Goal: Task Accomplishment & Management: Complete application form

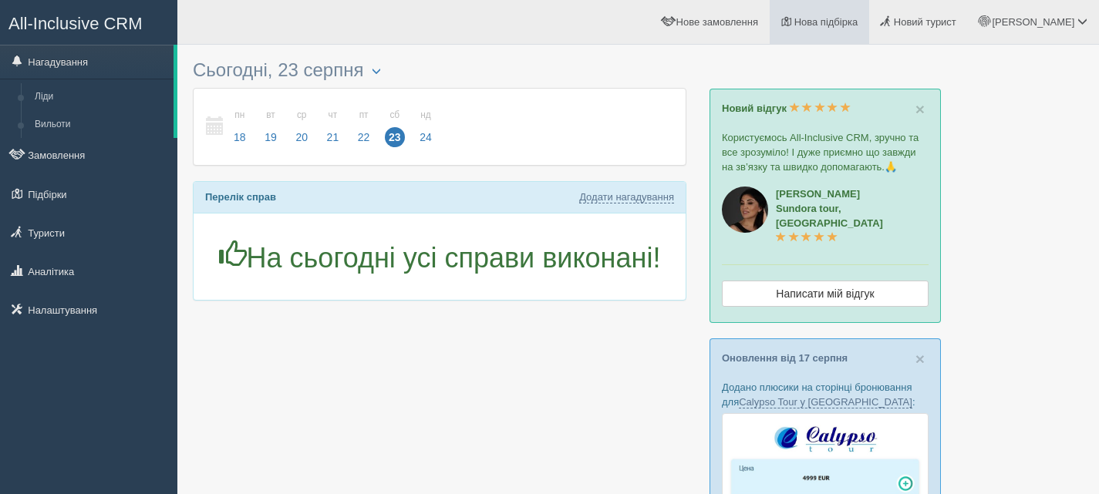
click at [857, 21] on span "Нова підбірка" at bounding box center [826, 22] width 64 height 12
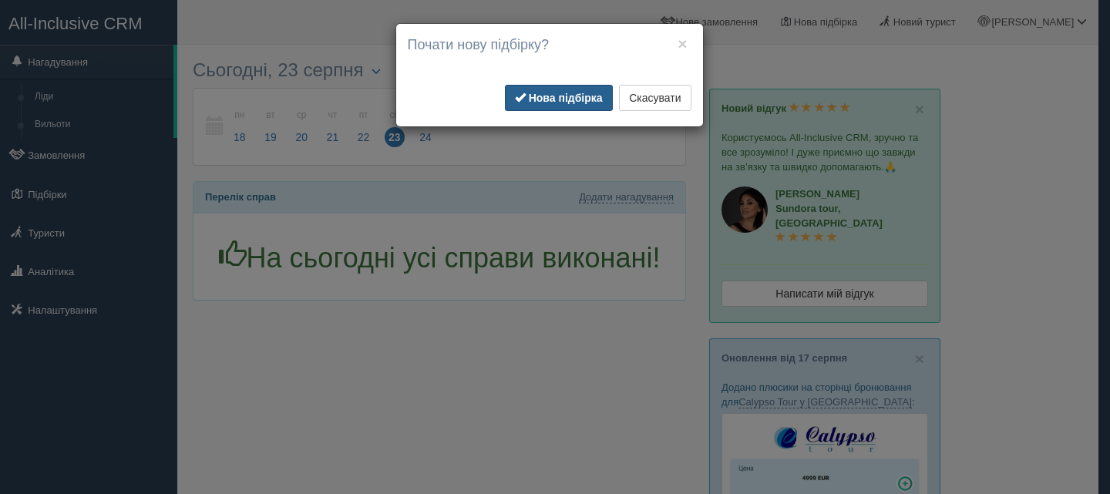
click at [578, 100] on b "Нова підбірка" at bounding box center [566, 98] width 74 height 12
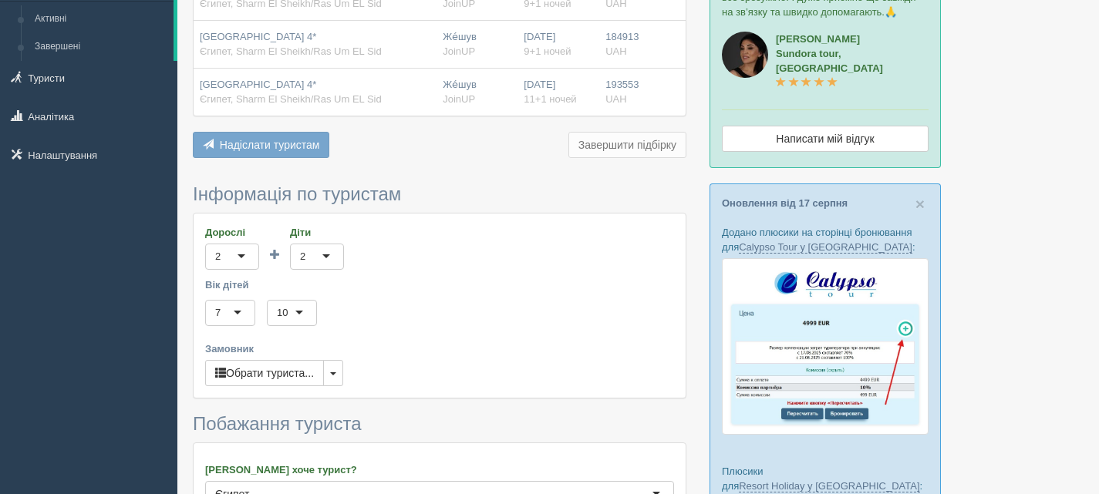
scroll to position [231, 0]
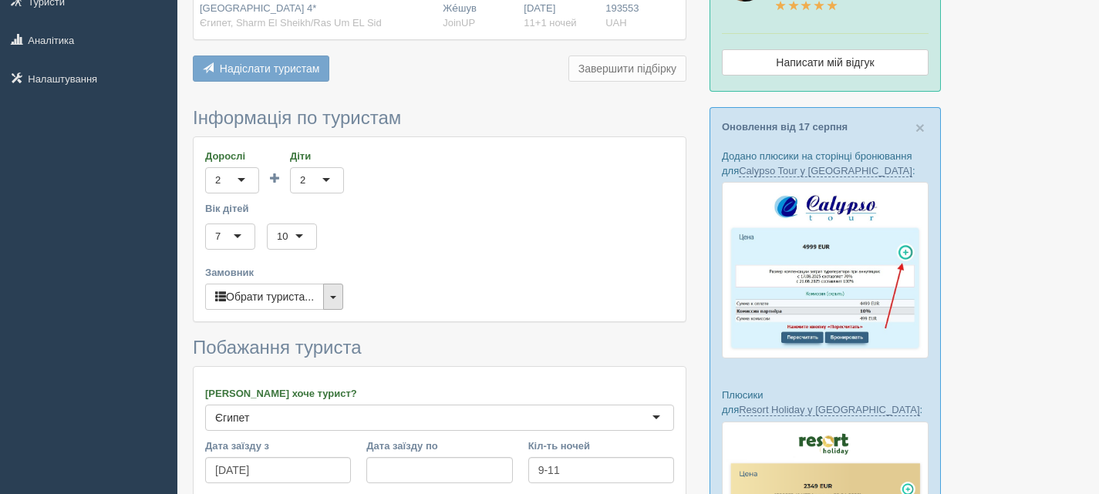
click at [341, 288] on button "button" at bounding box center [333, 297] width 20 height 26
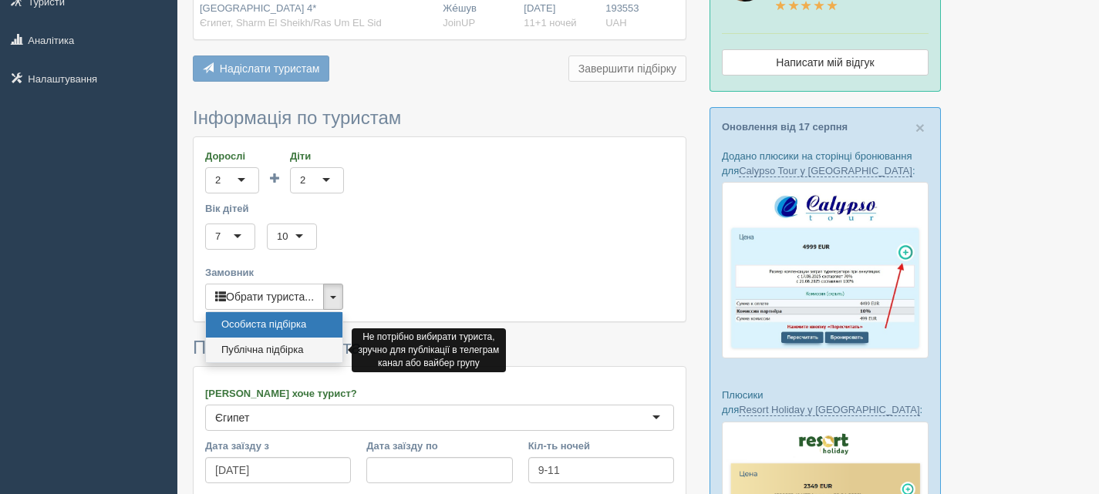
click at [290, 346] on link "Публічна підбірка" at bounding box center [274, 350] width 136 height 25
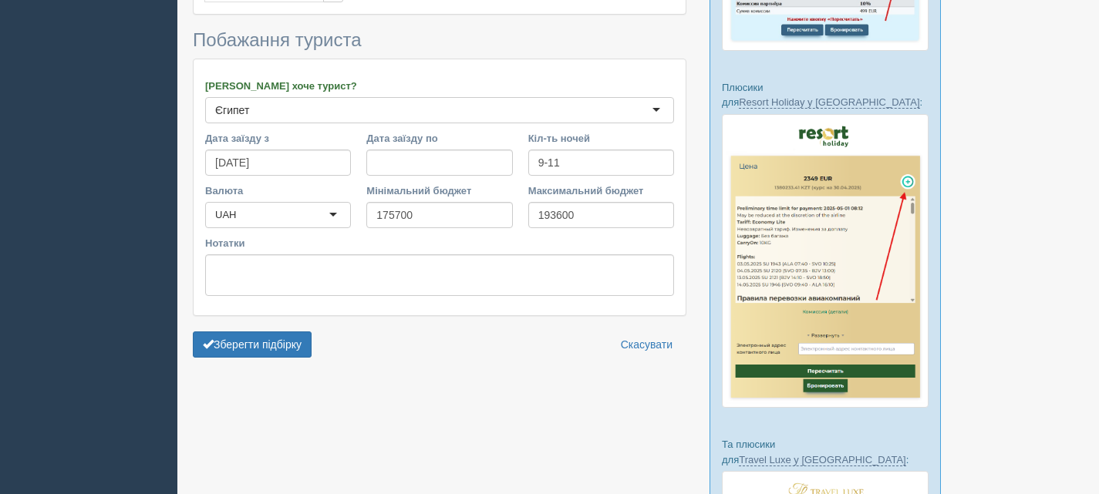
scroll to position [540, 0]
click at [286, 345] on button "Зберегти підбірку" at bounding box center [252, 344] width 119 height 26
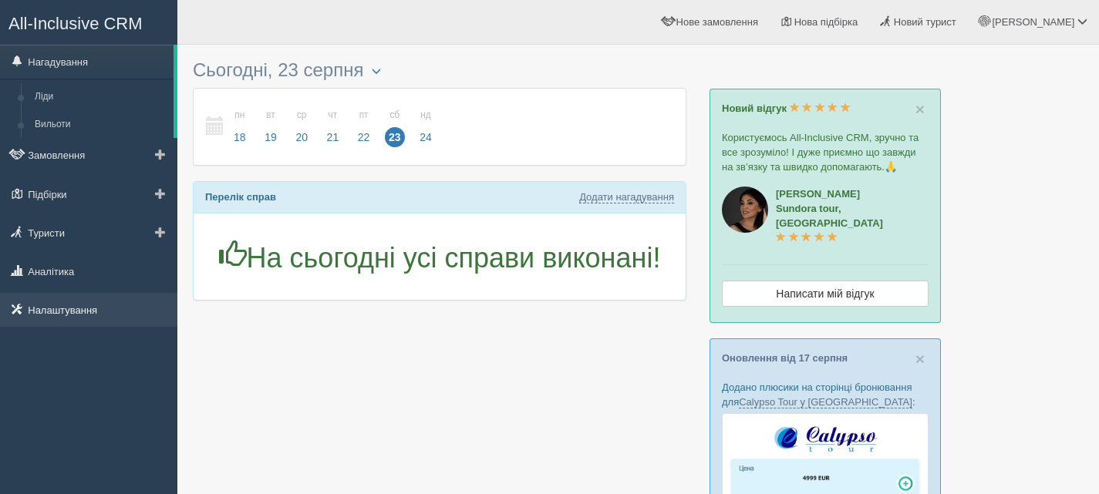
click at [53, 305] on link "Налаштування" at bounding box center [88, 310] width 177 height 34
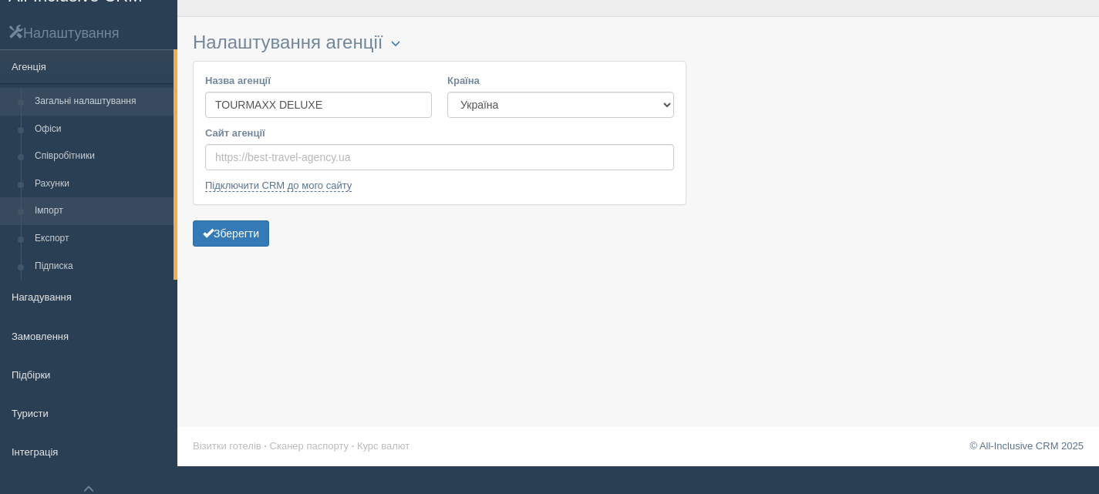
scroll to position [86, 0]
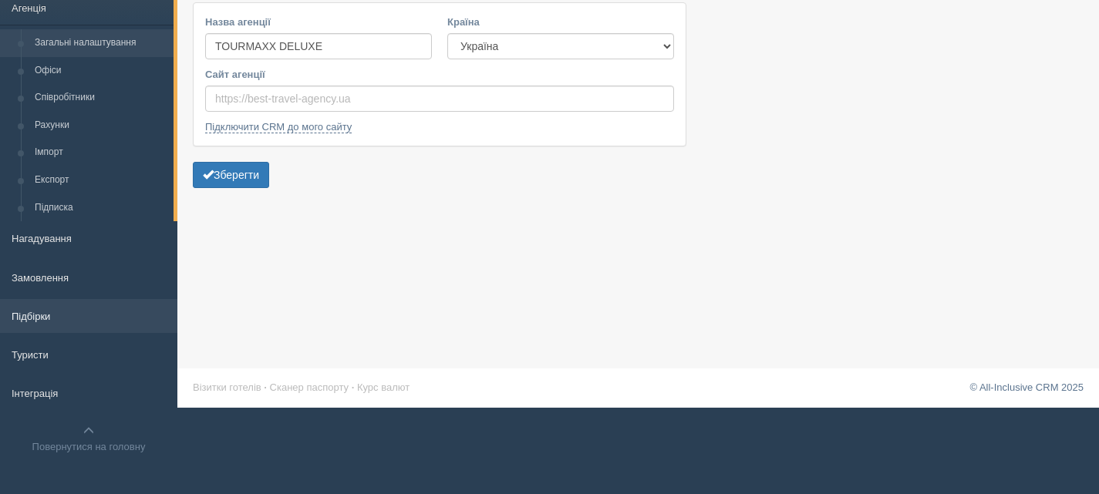
click at [12, 313] on link "Підбірки" at bounding box center [88, 316] width 177 height 34
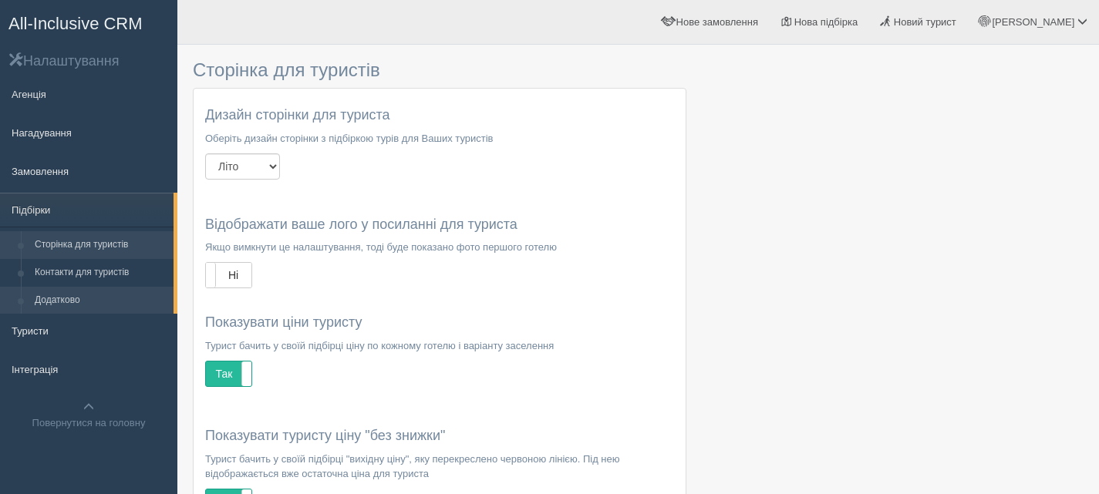
click at [75, 297] on link "Додатково" at bounding box center [101, 301] width 146 height 28
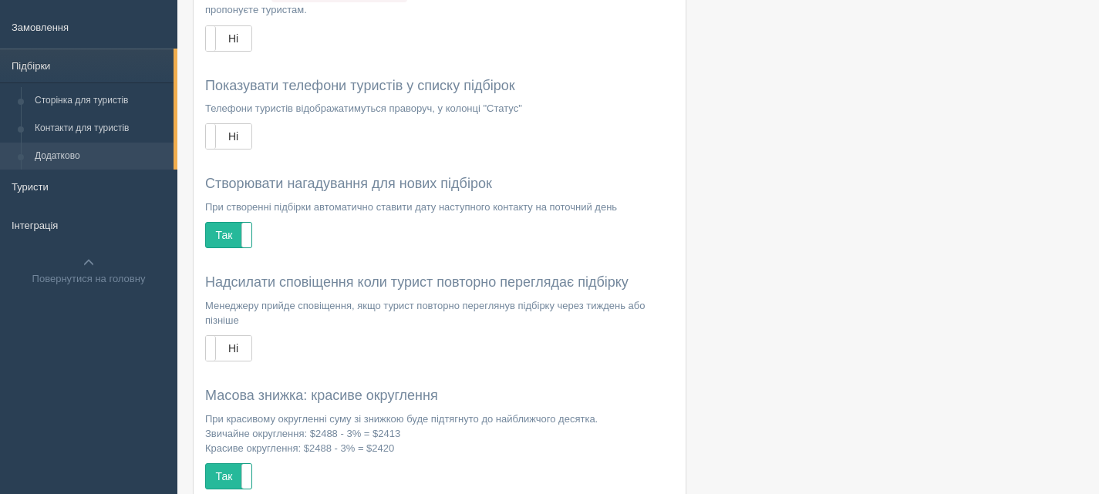
scroll to position [1, 0]
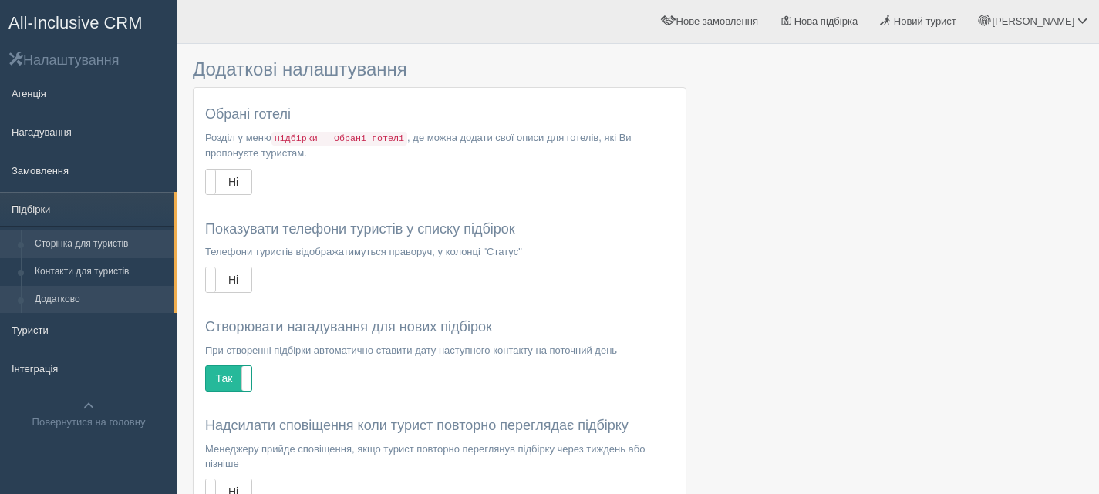
click at [78, 238] on link "Сторінка для туристів" at bounding box center [101, 245] width 146 height 28
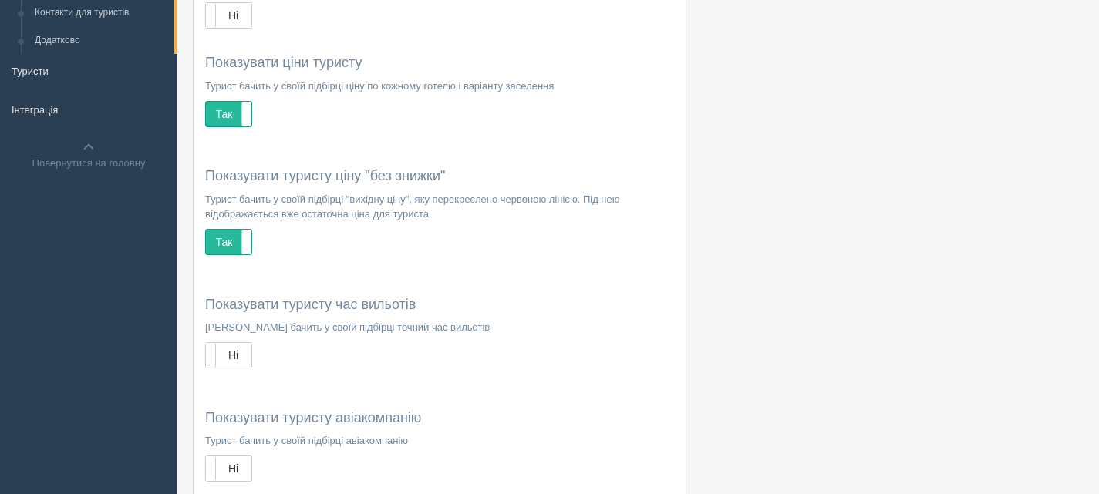
scroll to position [308, 0]
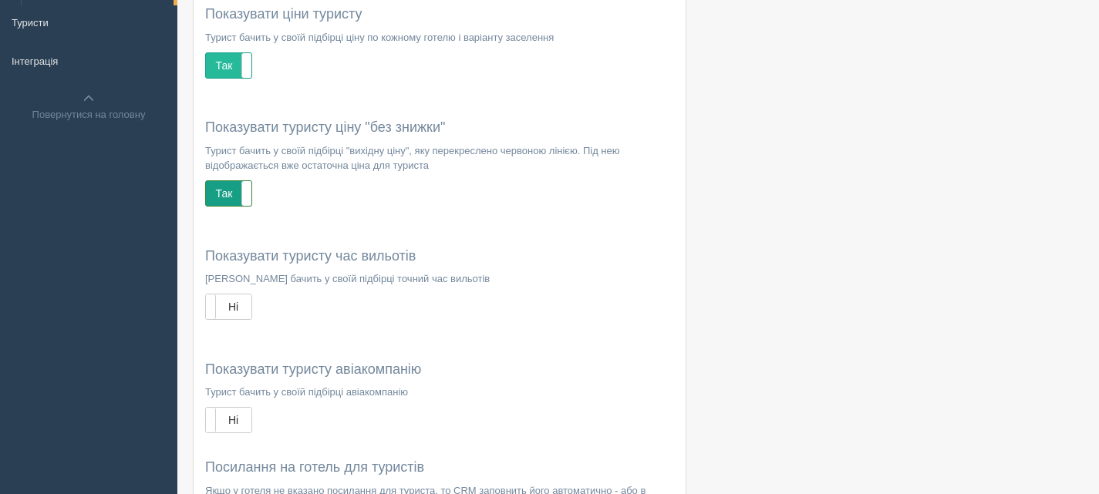
click at [218, 189] on label "Так" at bounding box center [228, 193] width 45 height 25
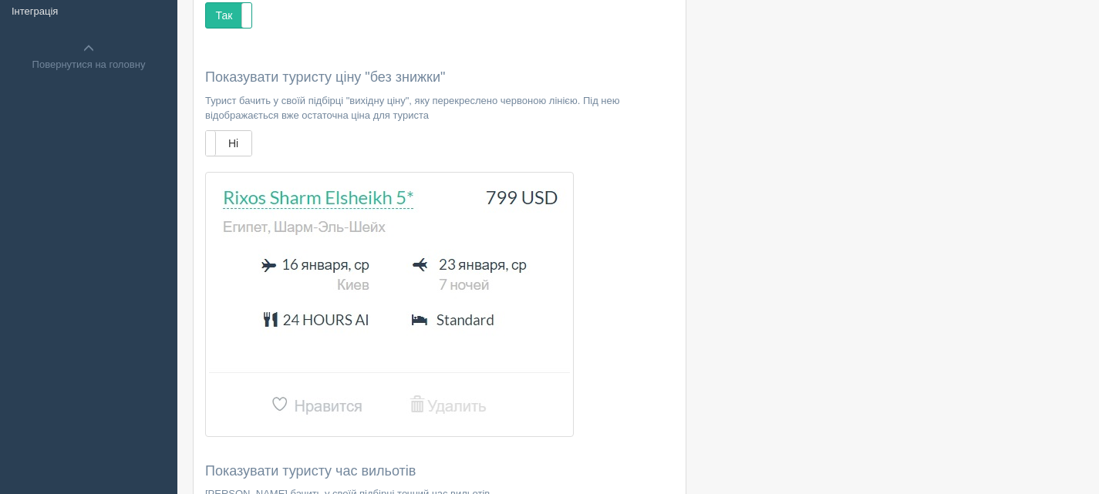
scroll to position [154, 0]
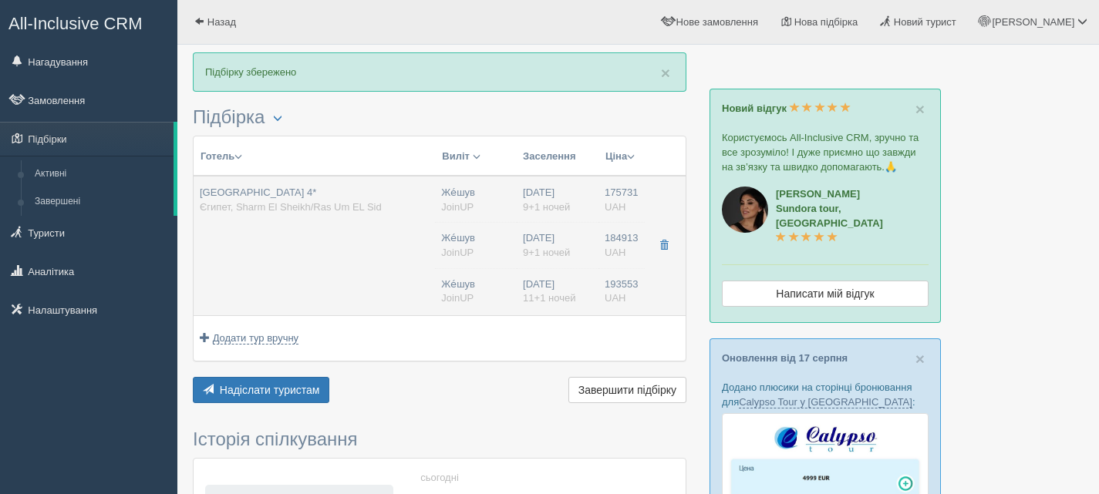
click at [316, 197] on span "Sentido Reef Oasis Senses Resort 4*" at bounding box center [258, 193] width 116 height 12
type input "Sentido Reef Oasis Senses Resort 4*"
type input "Єгипет"
type input "Sharm El Sheikh/Ras Um EL Sid"
type input "175731.00"
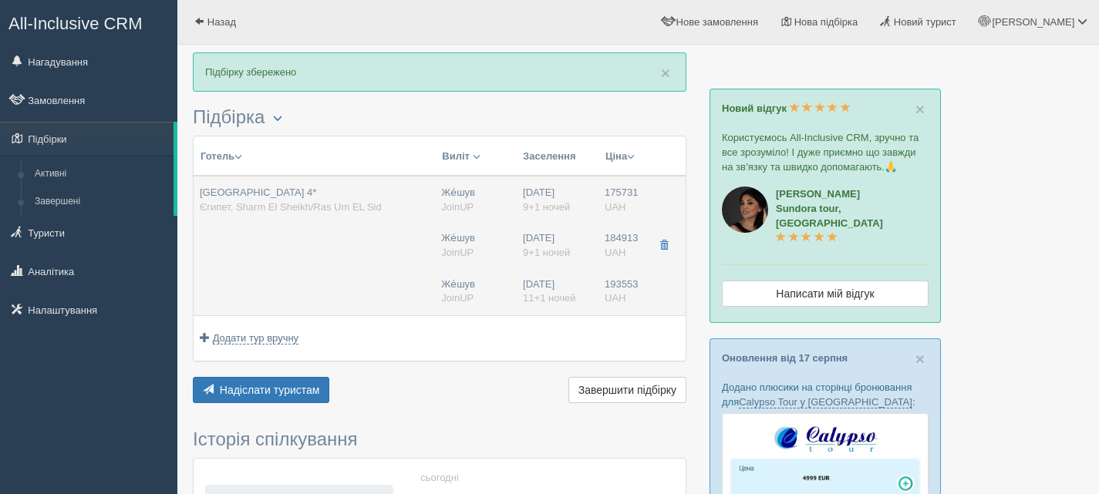
type input "Же́шув"
type input "23:45"
type input "9+1"
type input "Comfort Pool Room"
type input "SAI"
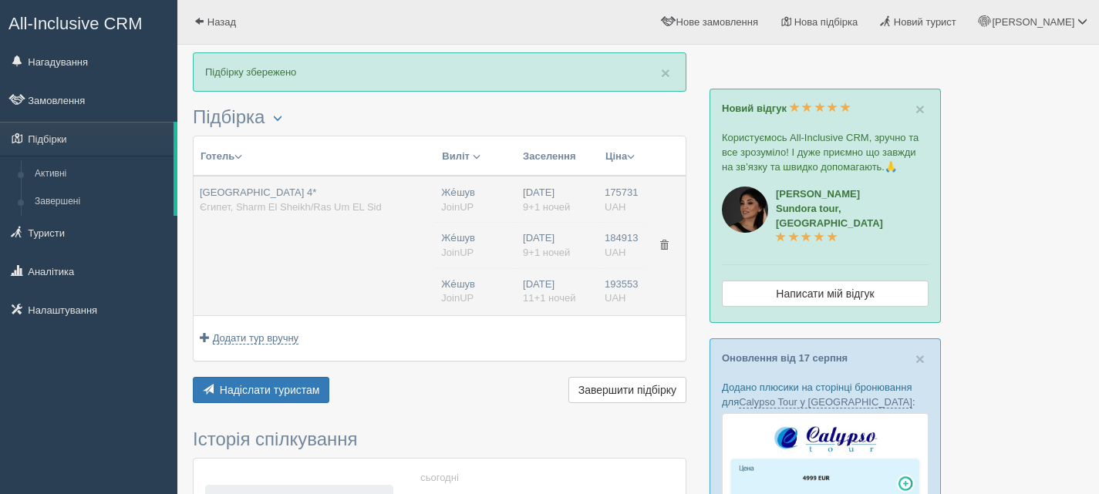
type input "JoinUP"
type input "https://agent-content.joinup.ua/hotel/reef-oasis-senses-resort/"
type input "184913.00"
type input "Же́шув"
type input "23:45"
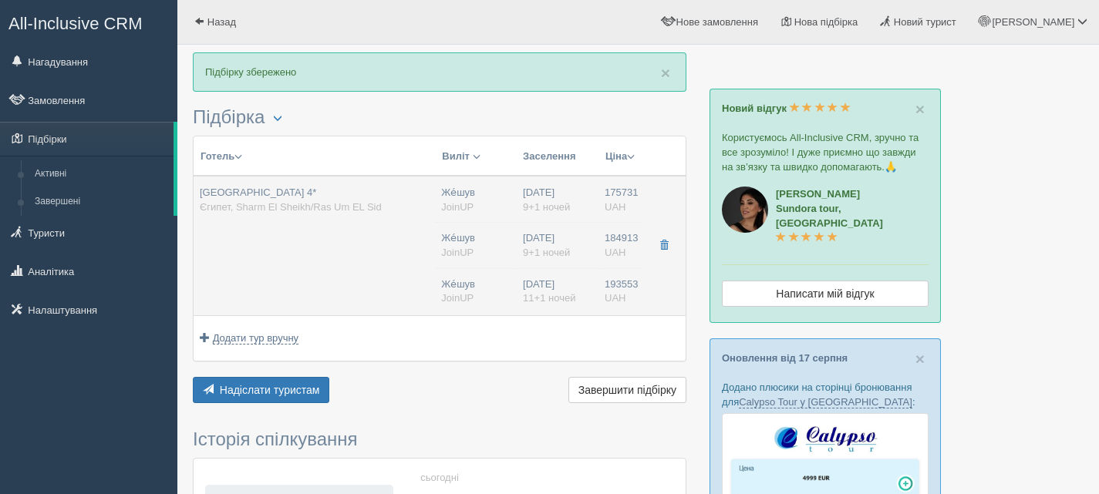
type input "9+1"
type input "Comfort Pool Room"
type input "SAI"
type input "JoinUP"
type input "https://agent-content.joinup.ua/hotel/reef-oasis-senses-resort/"
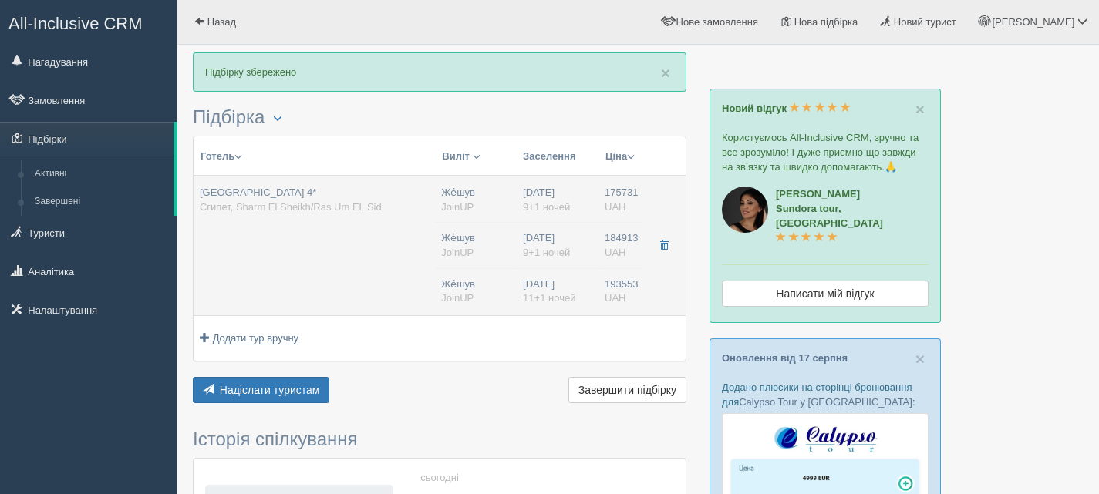
type input "193553.00"
type input "Же́шув"
type input "23:30"
type input "11+1"
type input "Comfort Pool Room"
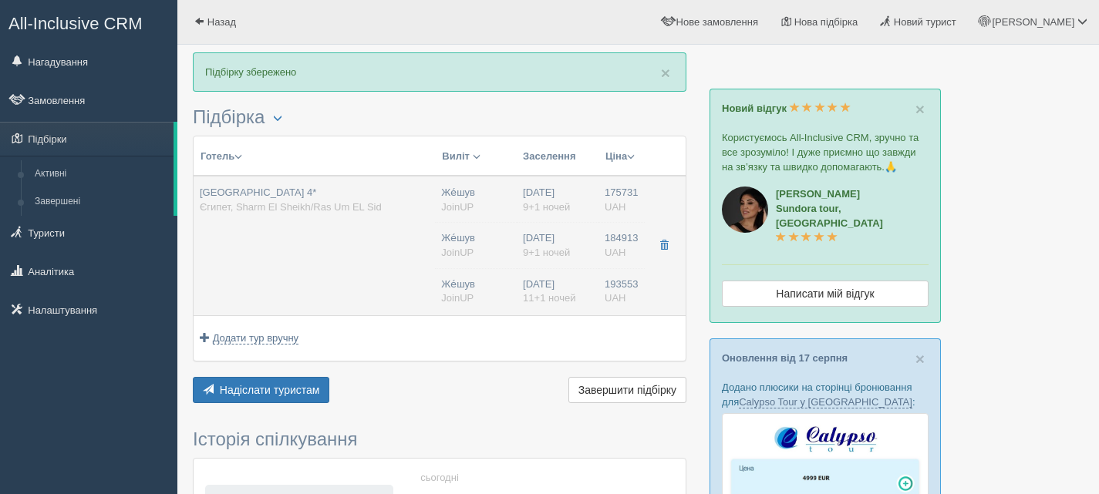
type input "SAI"
type input "JoinUP"
type input "https://agent-content.joinup.ua/hotel/reef-oasis-senses-resort/"
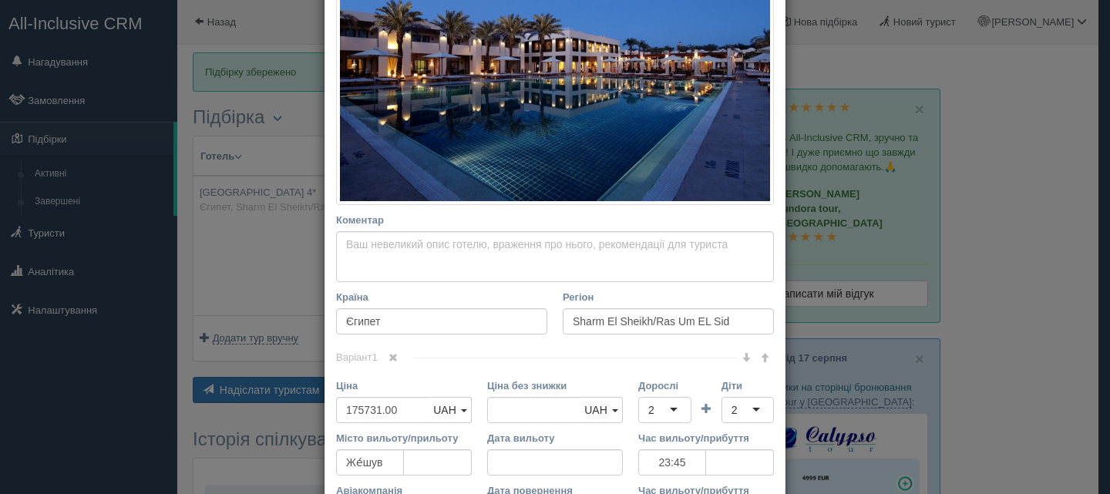
scroll to position [540, 0]
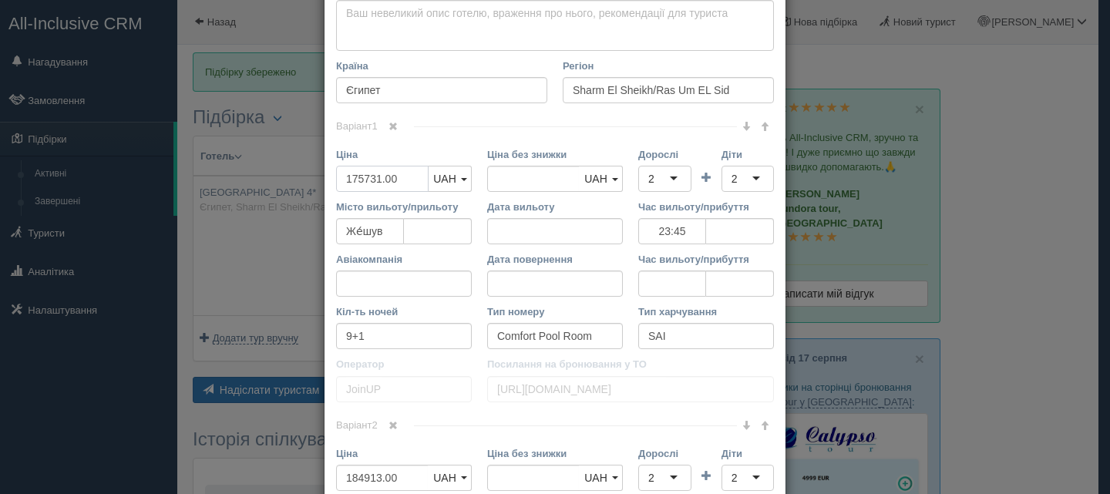
click at [360, 178] on input "175731.00" at bounding box center [382, 179] width 93 height 26
type input "17731.00"
type input "175731.00"
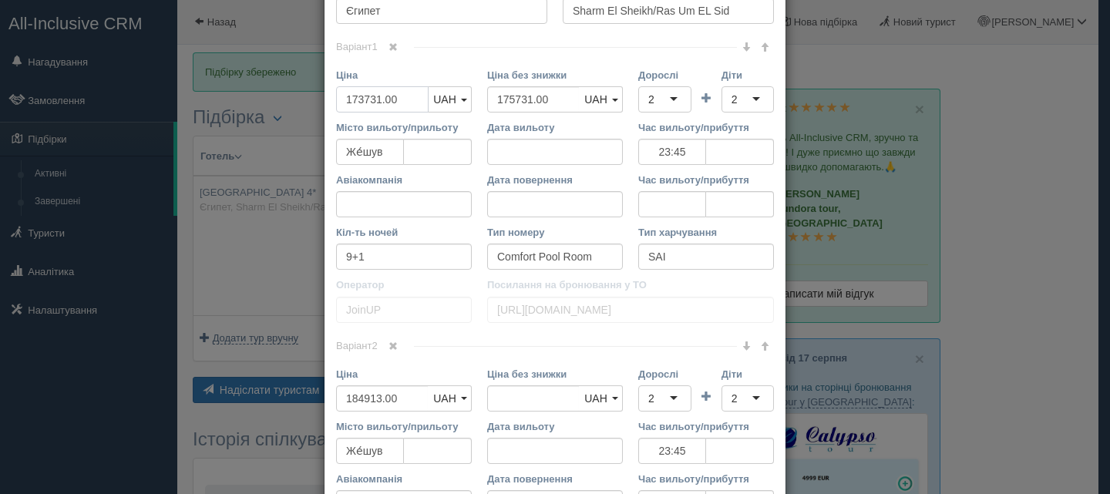
scroll to position [694, 0]
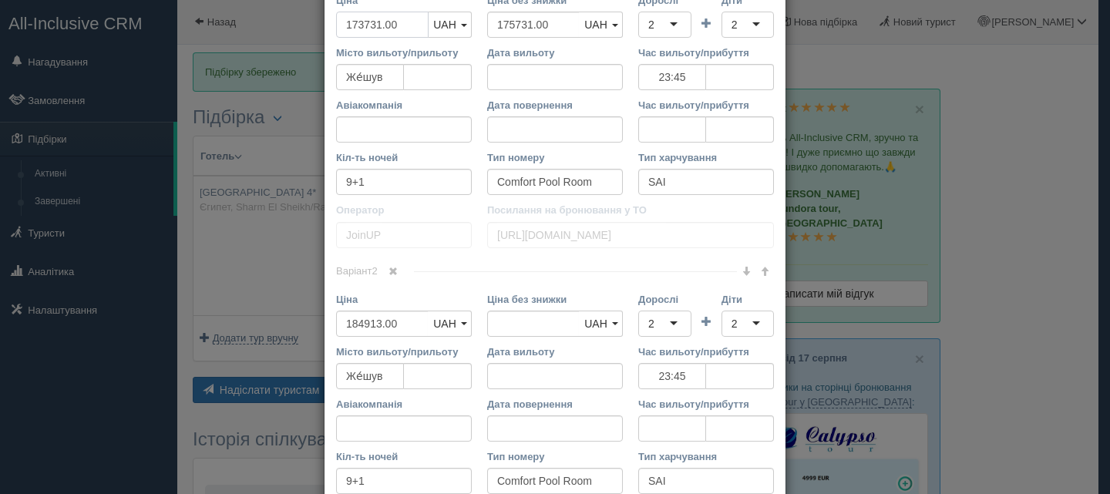
type input "173731.00"
click at [358, 326] on input "184913.00" at bounding box center [382, 324] width 93 height 26
type input "18913.00"
type input "184913.00"
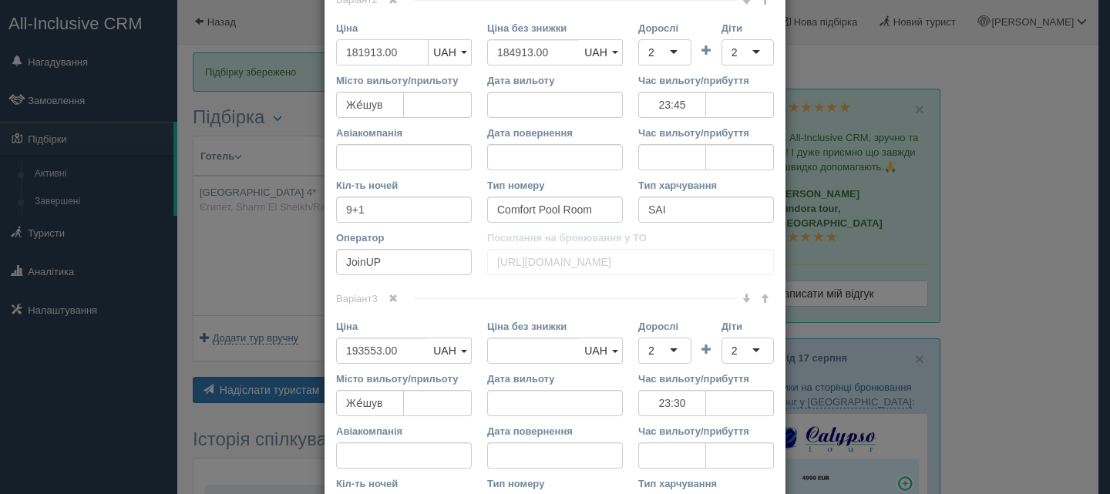
scroll to position [1002, 0]
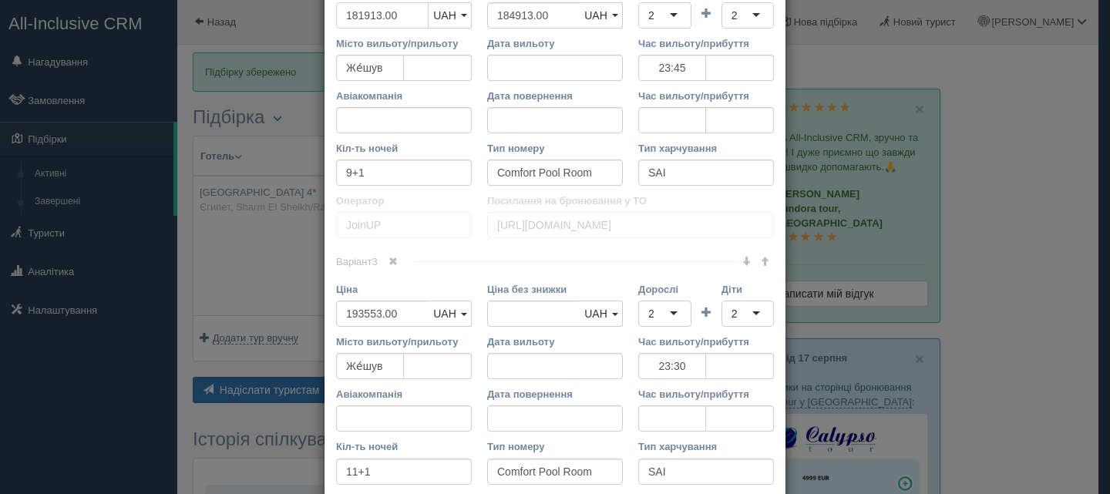
type input "181913.00"
click at [360, 311] on input "193553.00" at bounding box center [382, 314] width 93 height 26
type input "19553.00"
type input "193553.00"
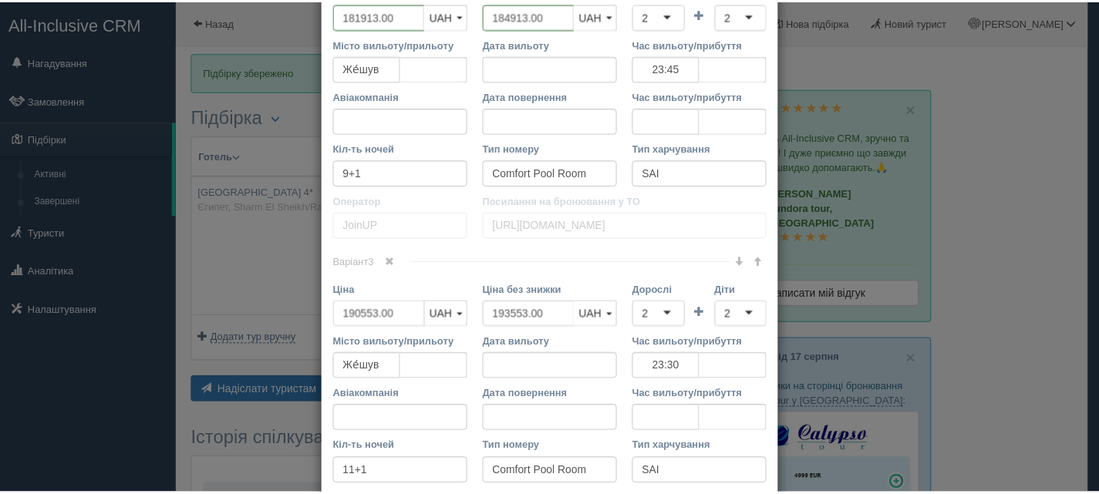
scroll to position [1172, 0]
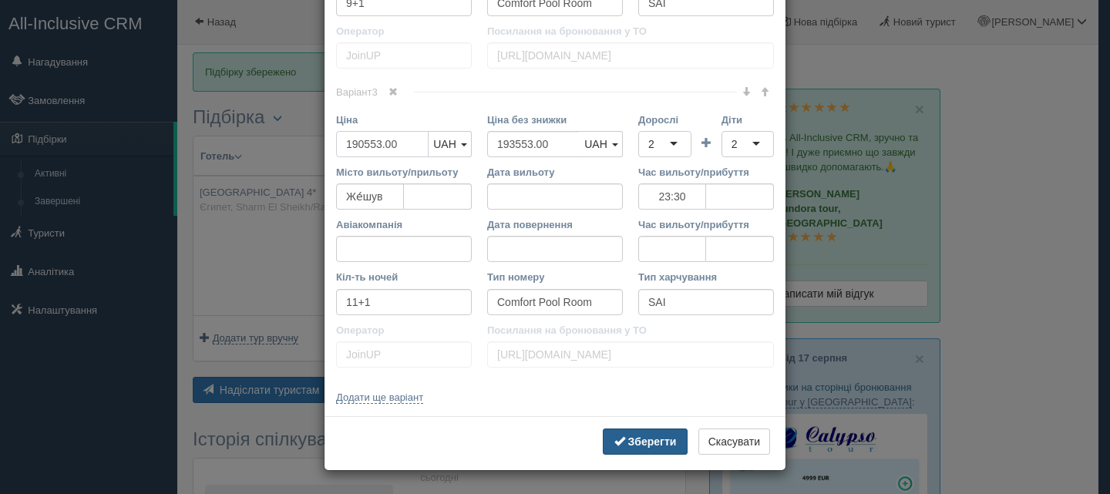
type input "190553.00"
click at [642, 443] on b "Зберегти" at bounding box center [652, 442] width 49 height 12
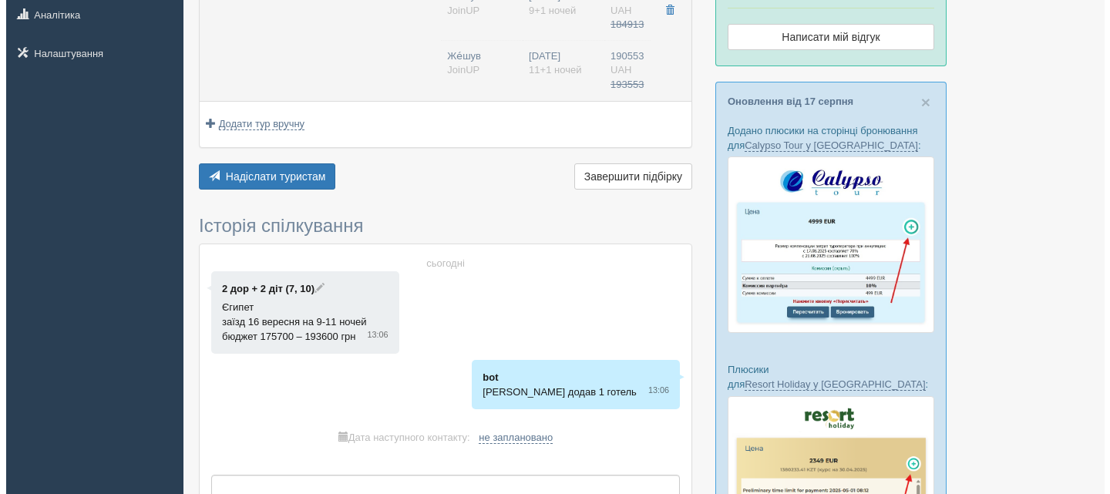
scroll to position [308, 0]
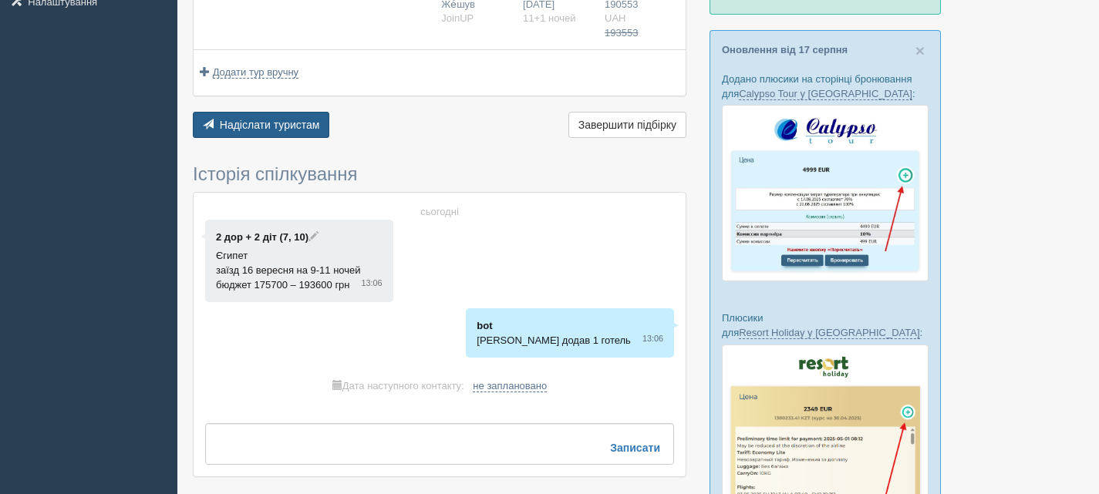
click at [255, 126] on span "Надіслати туристам" at bounding box center [270, 125] width 100 height 12
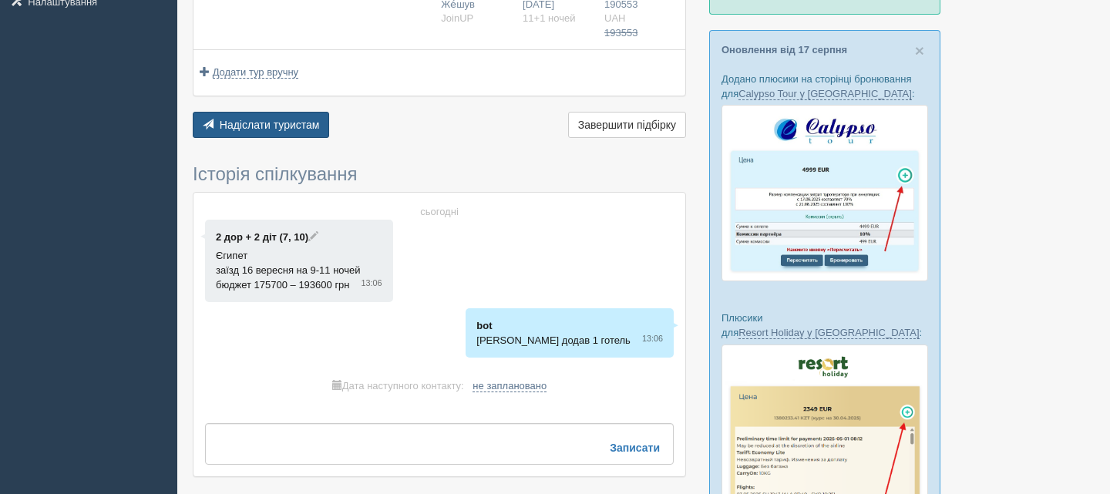
type textarea "🌞 Доброго дня! Пропонуємо Вам розглянути такі варіанти: 🌎 Єгипет, Sharm El Shei…"
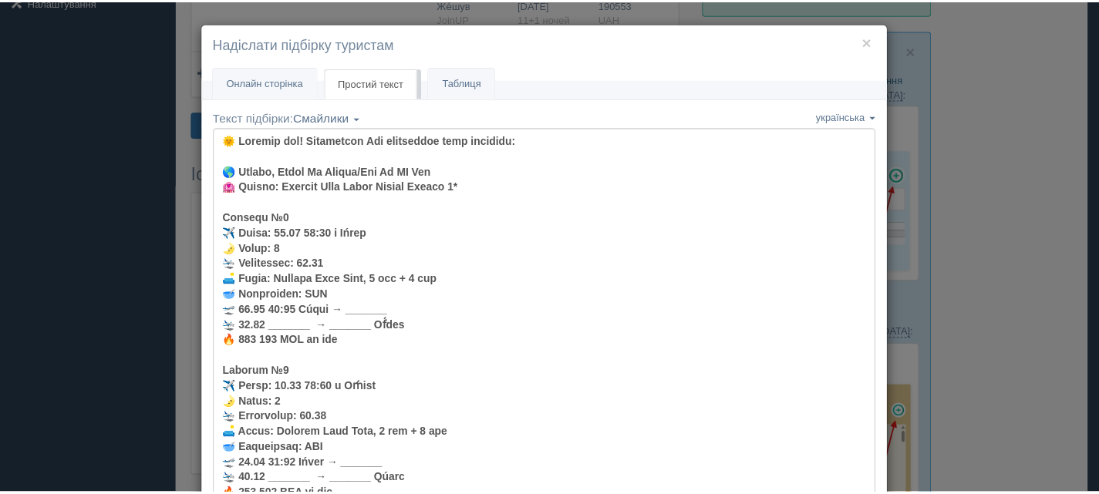
scroll to position [0, 0]
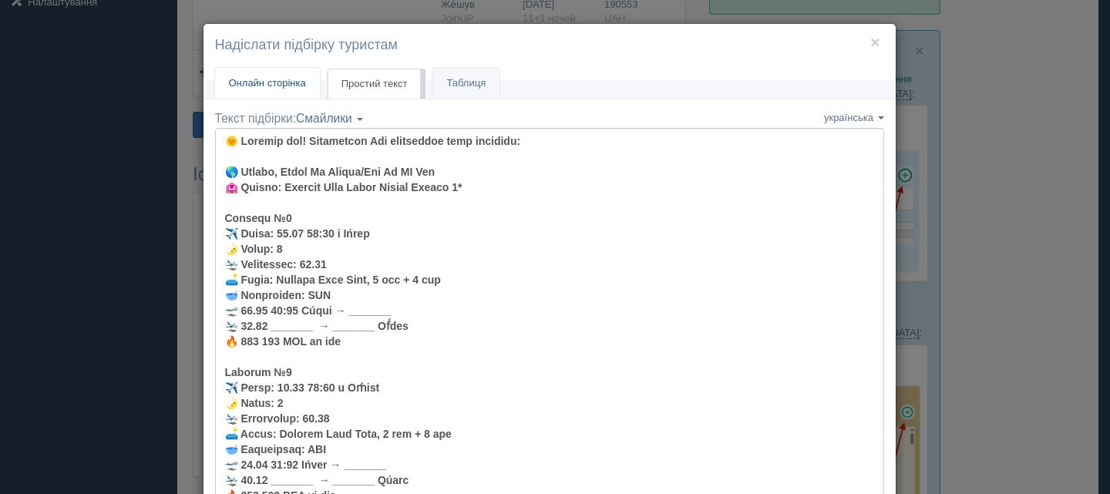
click at [259, 86] on span "Онлайн сторінка" at bounding box center [267, 83] width 77 height 12
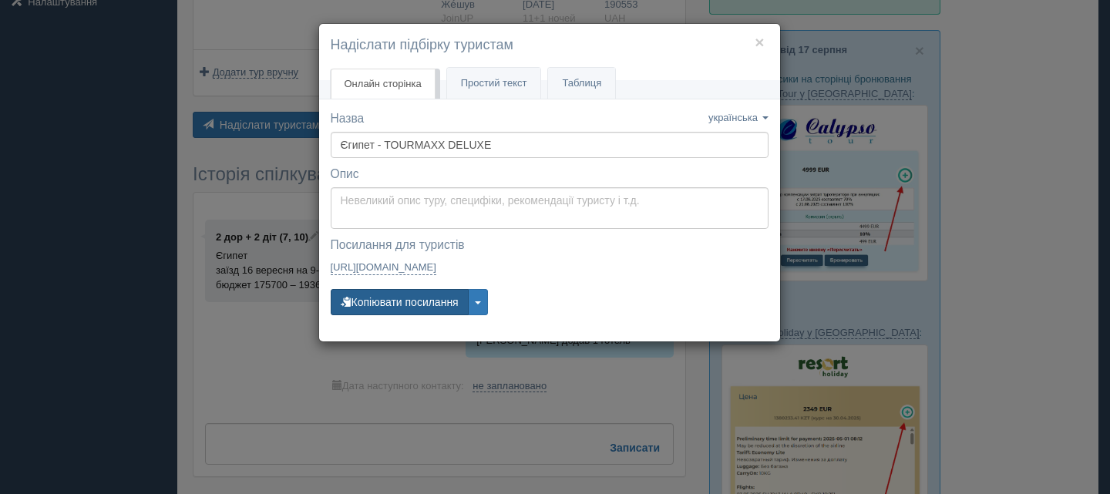
click at [426, 305] on button "Копіювати посилання" at bounding box center [400, 302] width 138 height 26
click at [759, 39] on button "×" at bounding box center [759, 42] width 9 height 16
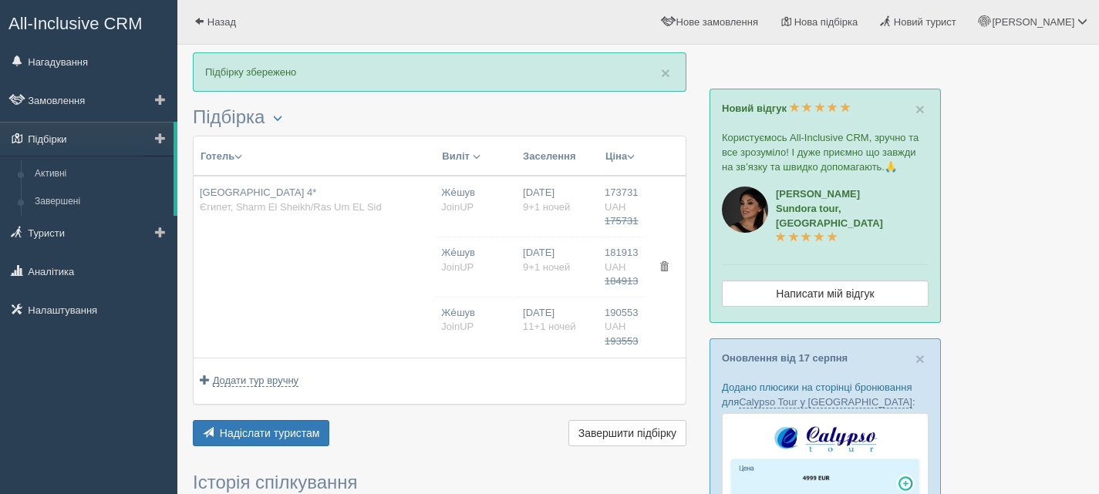
click at [52, 139] on link "Підбірки" at bounding box center [86, 139] width 173 height 34
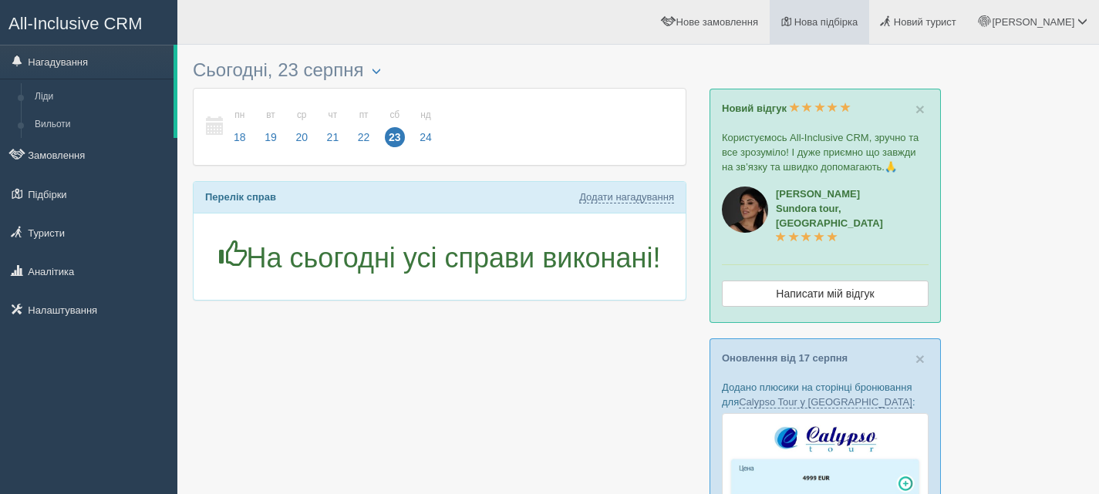
click at [864, 14] on link "Нова підбірка" at bounding box center [819, 22] width 99 height 44
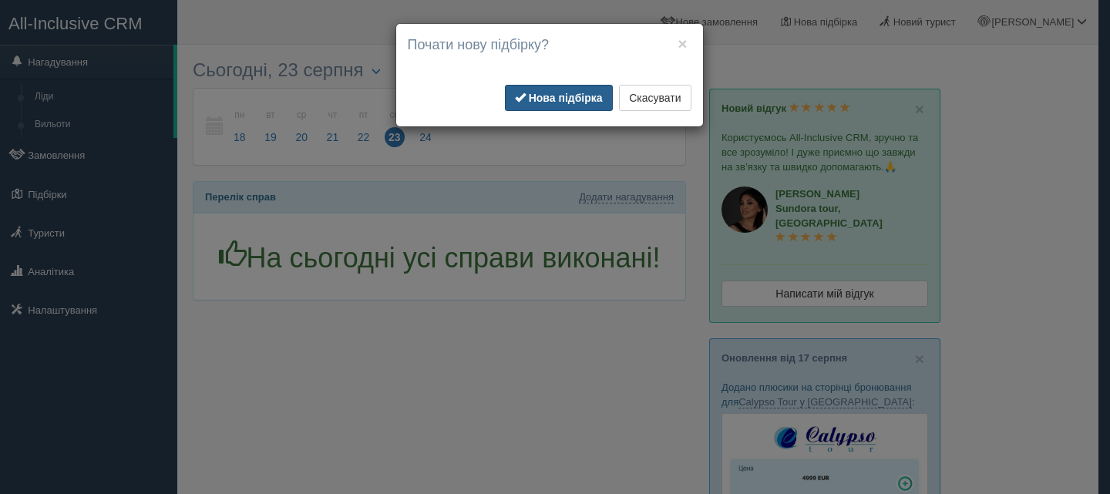
click at [560, 93] on b "Нова підбірка" at bounding box center [566, 98] width 74 height 12
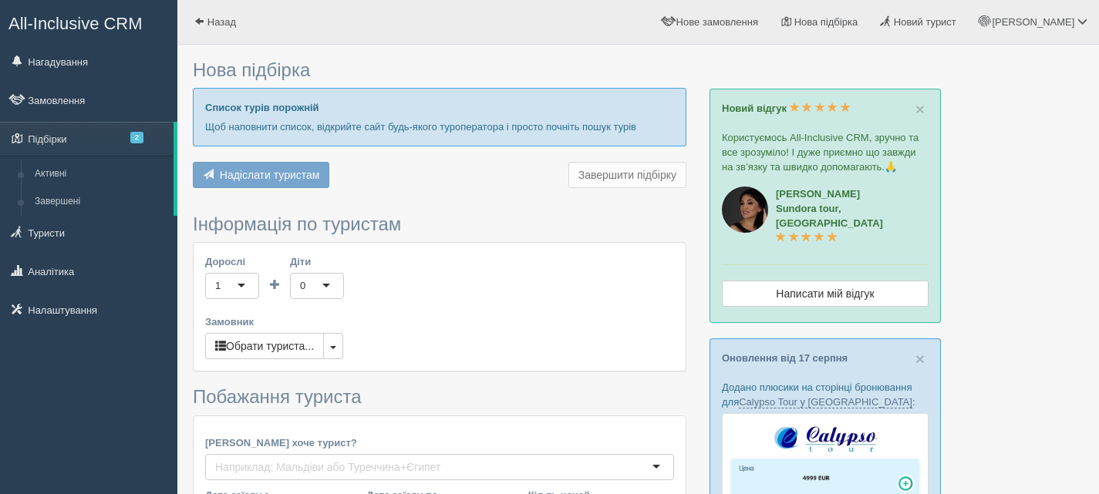
type input "9-10"
type input "204500"
type input "219200"
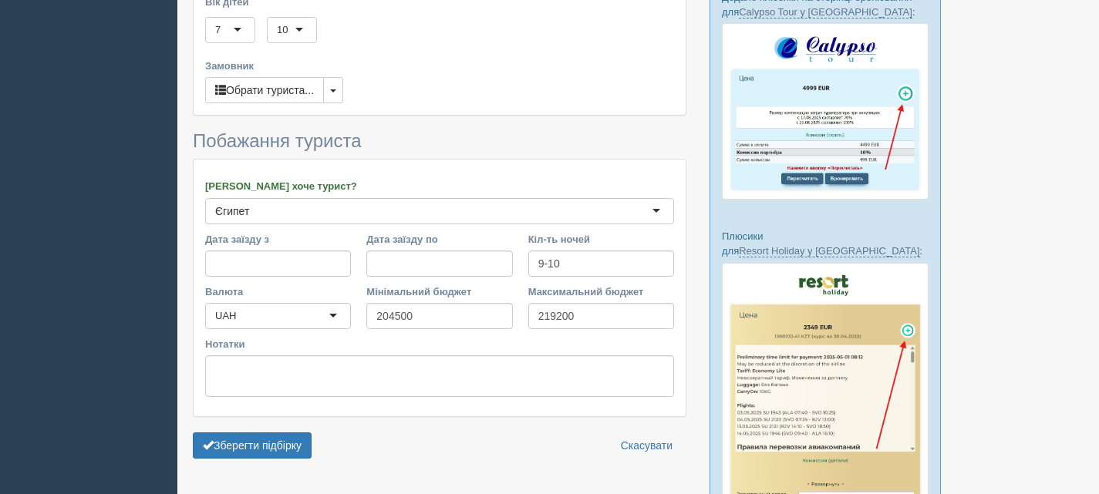
scroll to position [231, 0]
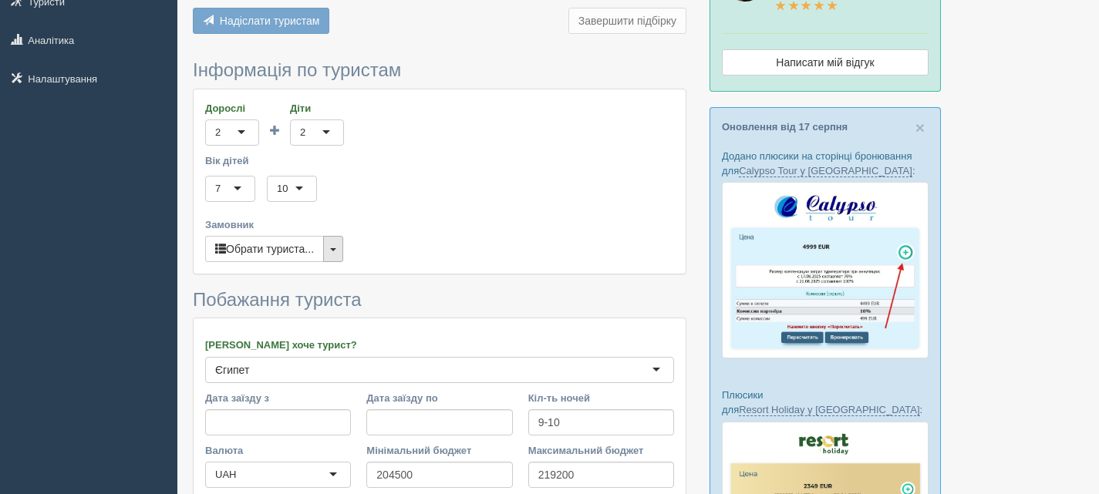
click at [342, 251] on button "button" at bounding box center [333, 249] width 20 height 26
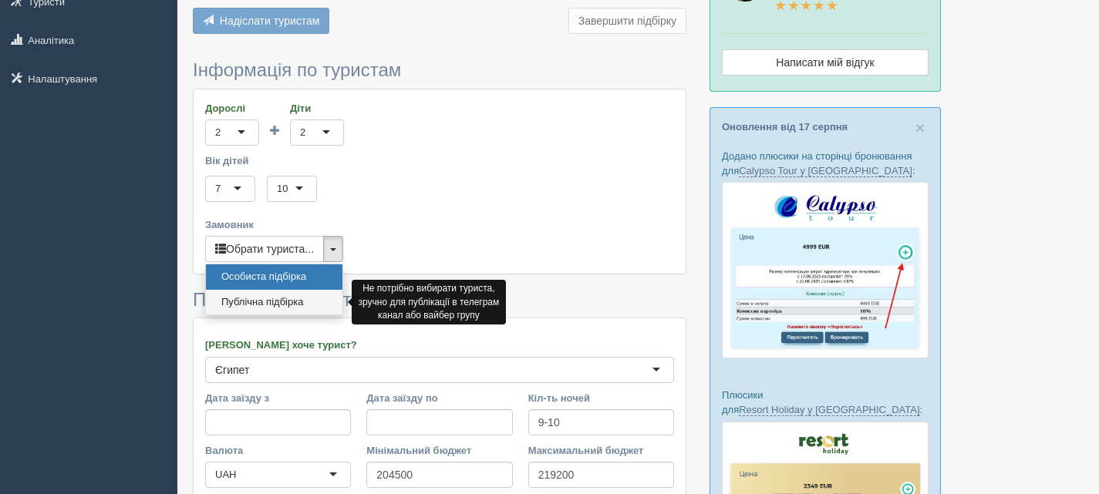
click at [285, 303] on link "Публічна підбірка" at bounding box center [274, 302] width 136 height 25
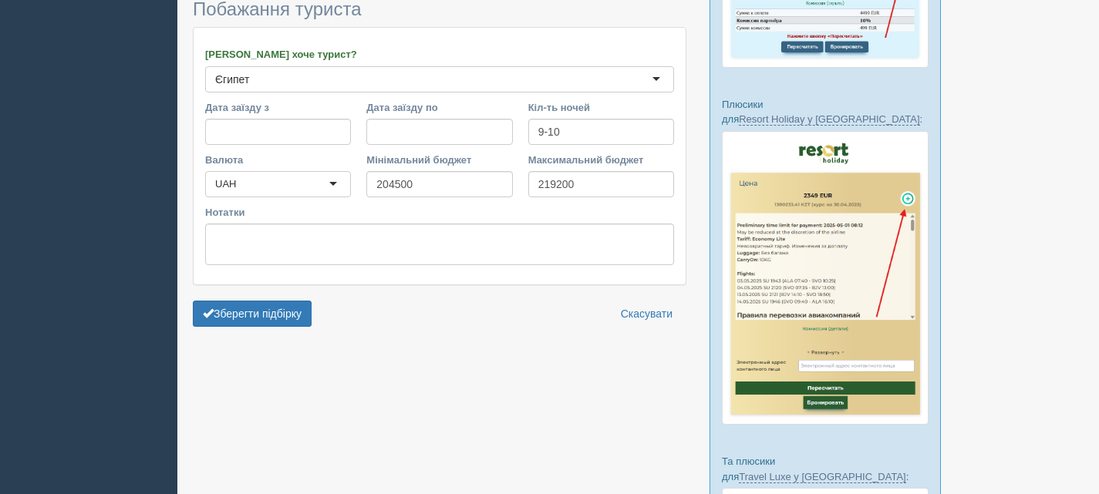
scroll to position [540, 0]
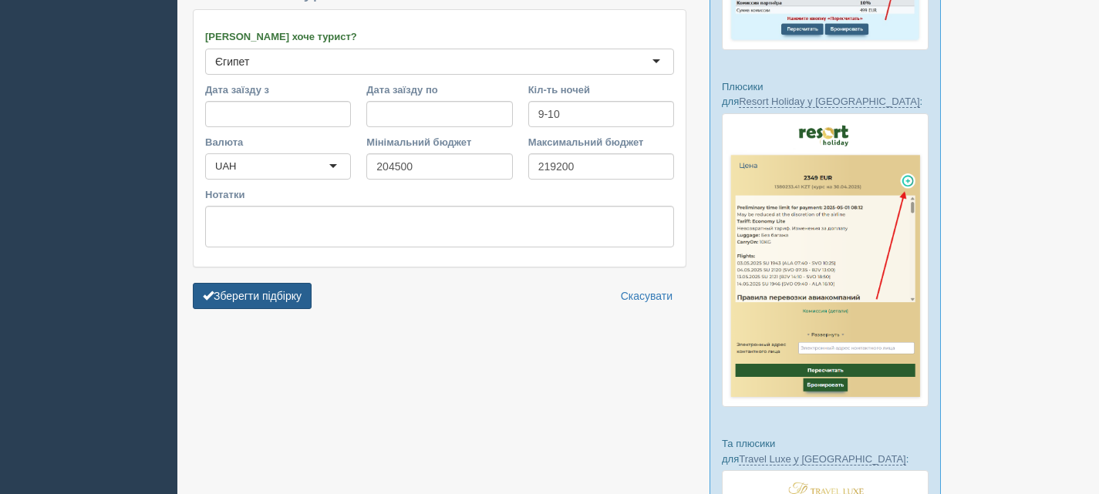
click at [254, 294] on button "Зберегти підбірку" at bounding box center [252, 296] width 119 height 26
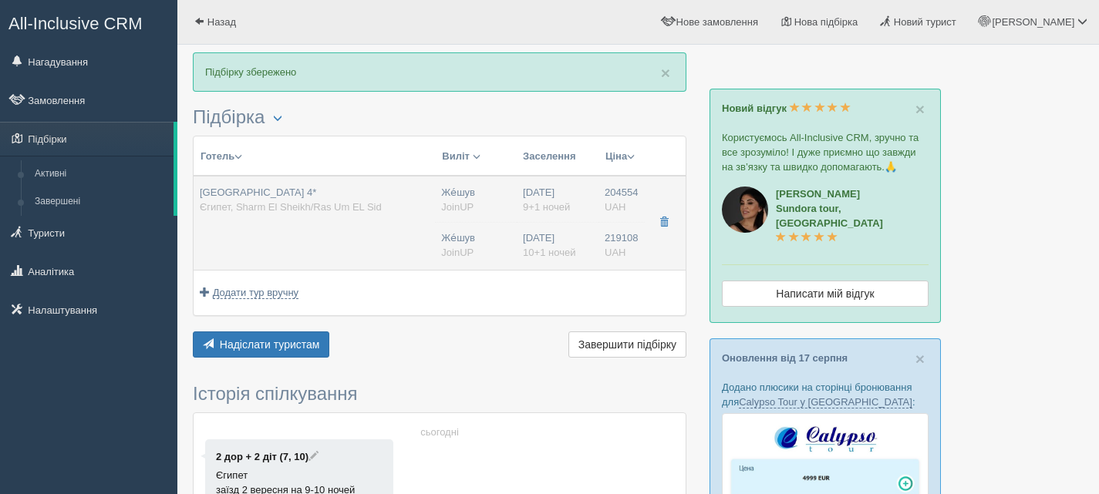
click at [316, 202] on span "Єгипет, Sharm El Sheikh/Ras Um EL Sid" at bounding box center [291, 207] width 182 height 12
type input "Reef Oasis Beach Resort 4*"
type input "Єгипет"
type input "Sharm El Sheikh/Ras Um EL Sid"
type input "204554.00"
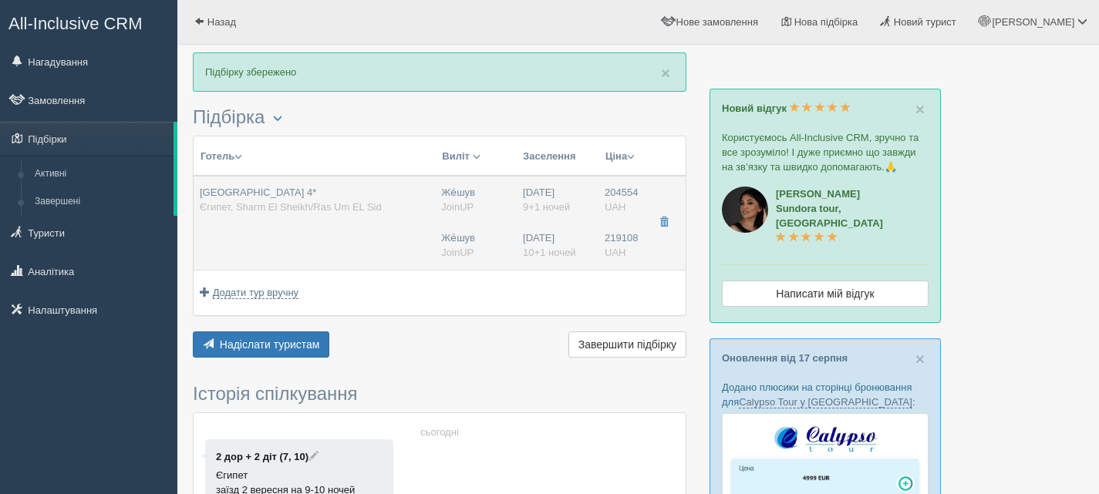
type input "Же́шув"
type input "23:45"
type input "9+1"
type input "Deluxe Family"
type input "SAI"
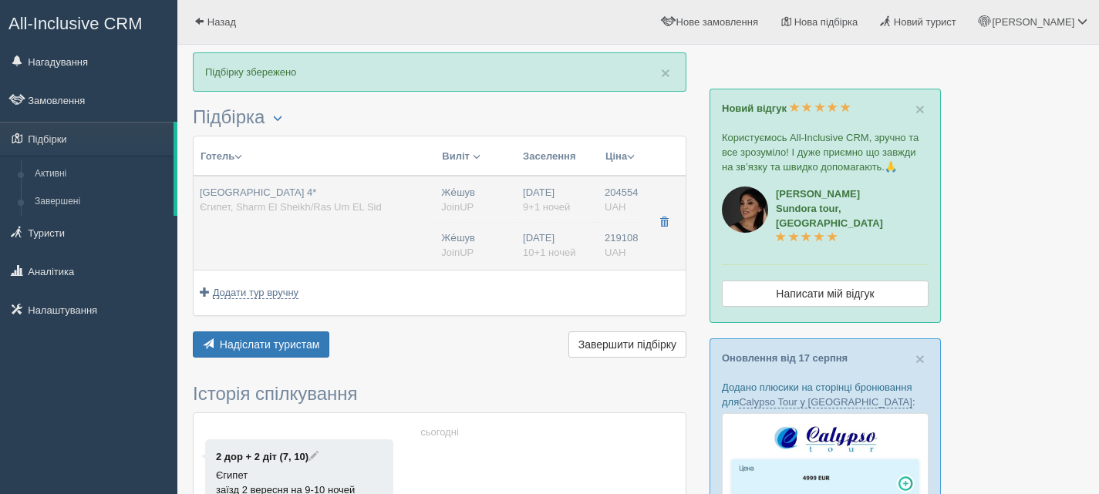
type input "JoinUP"
type input "https://agent-content.joinup.ua/hotel/reef-oasis-beach-resort/"
type input "219108.00"
type input "Же́шув"
type input "23:45"
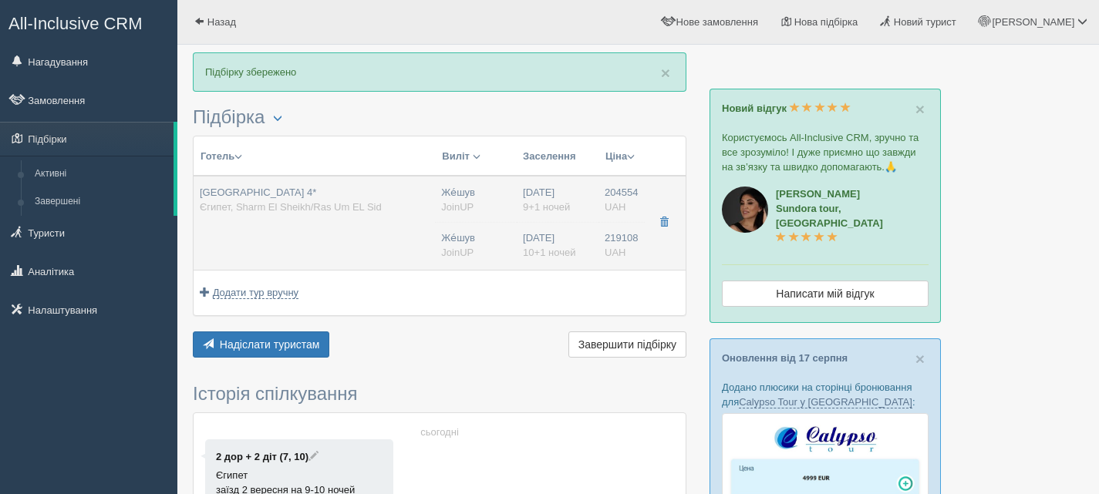
type input "10+1"
type input "Deluxe Family"
type input "SAI"
type input "JoinUP"
type input "https://agent-content.joinup.ua/hotel/reef-oasis-beach-resort/"
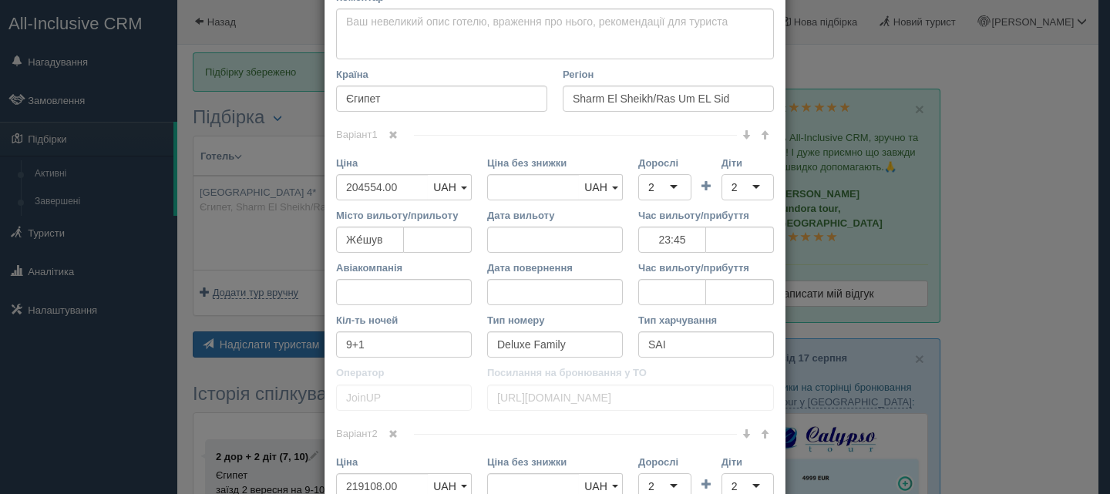
scroll to position [617, 0]
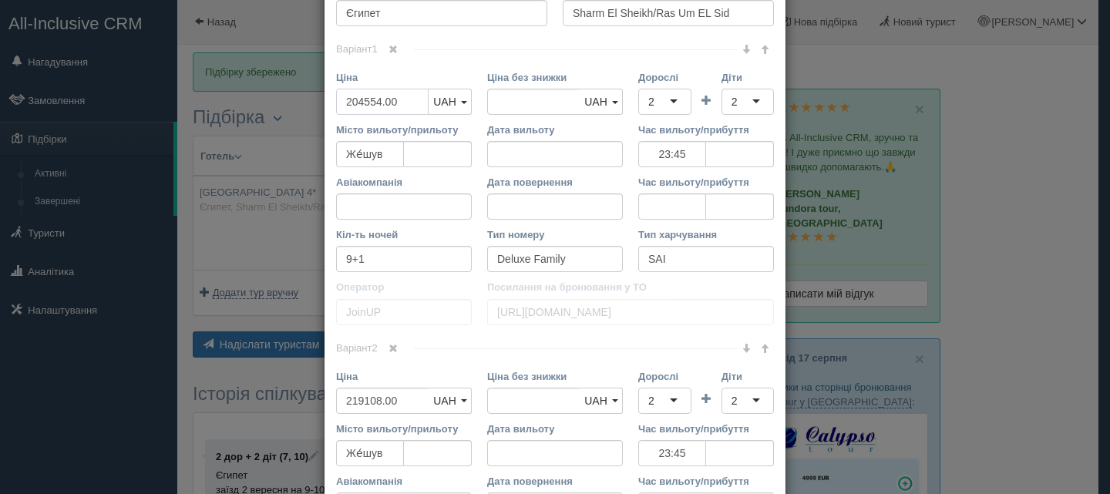
click at [359, 100] on input "204554.00" at bounding box center [382, 102] width 93 height 26
type input "20554.00"
type input "204554.00"
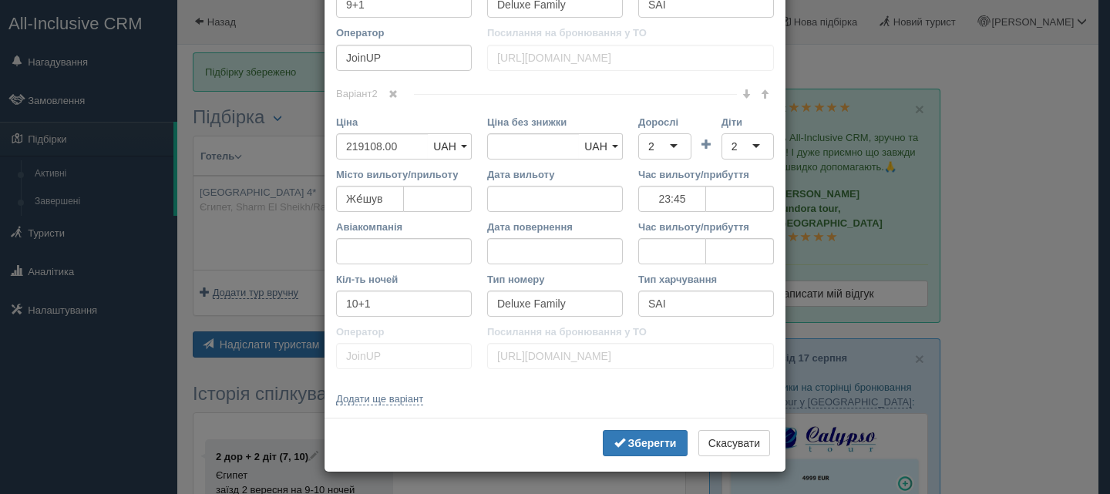
scroll to position [873, 0]
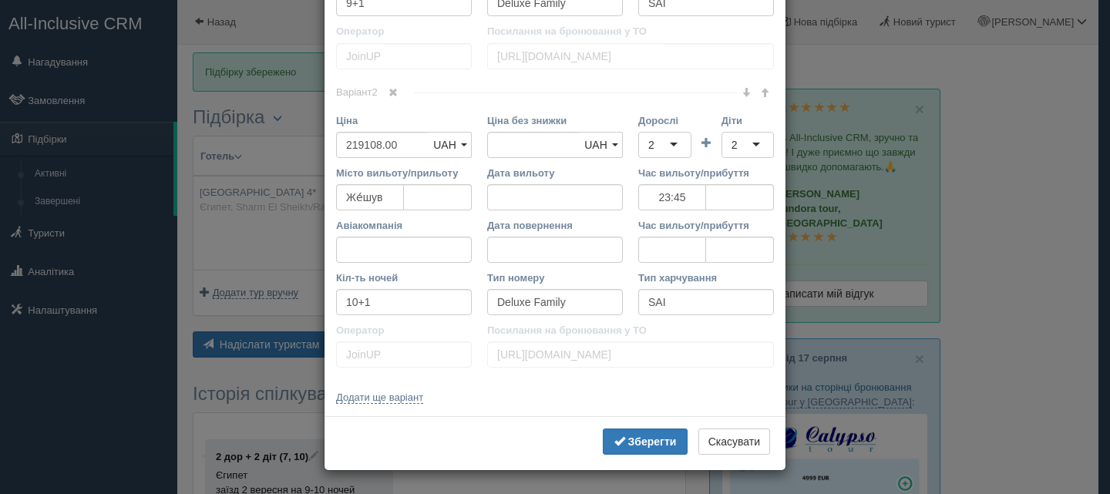
type input "202554.00"
click at [359, 145] on input "219108.00" at bounding box center [382, 145] width 93 height 26
type input "21108.00"
type input "219108.00"
type input "216108.00"
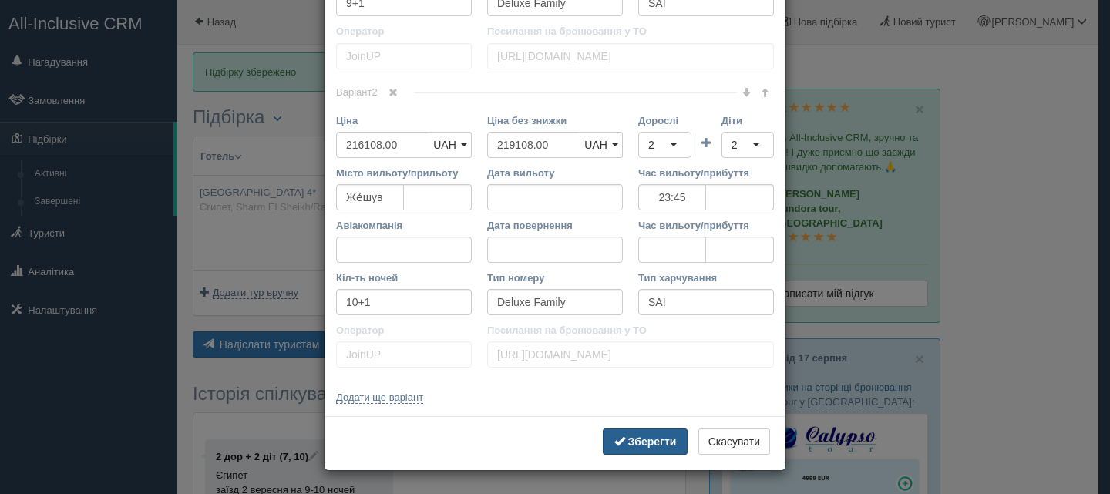
click at [662, 445] on b "Зберегти" at bounding box center [652, 442] width 49 height 12
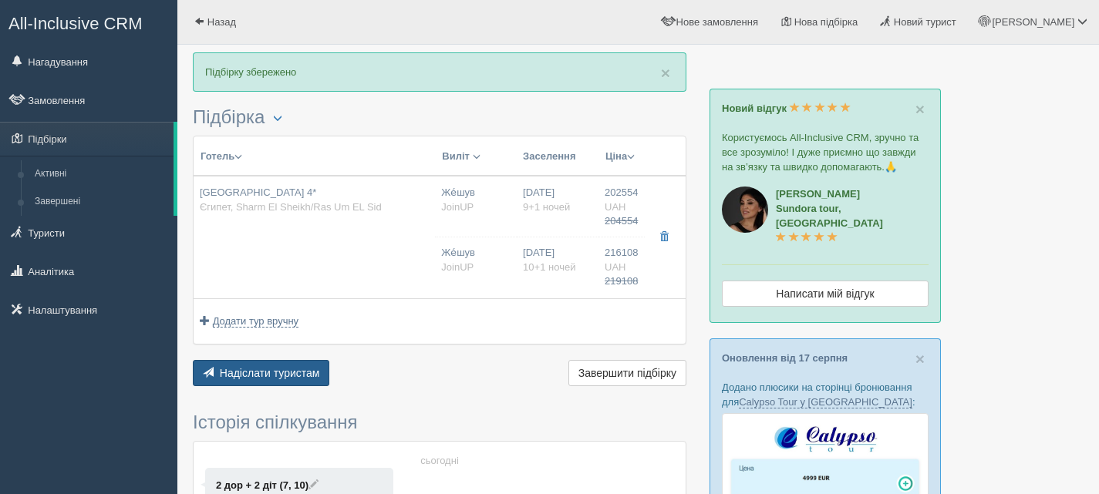
click at [276, 366] on button "Надіслати туристам Надіслати" at bounding box center [261, 373] width 136 height 26
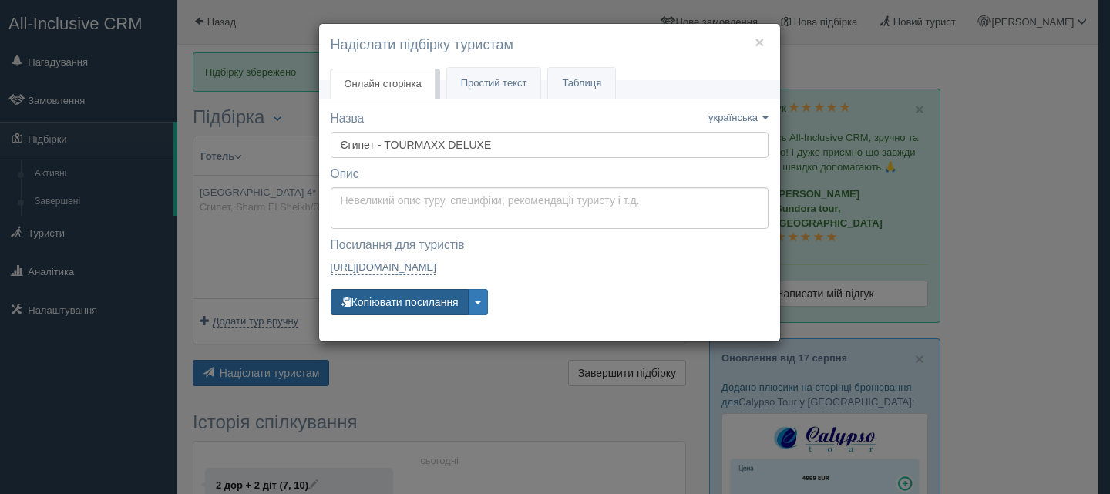
click at [380, 301] on button "Копіювати посилання" at bounding box center [400, 302] width 138 height 26
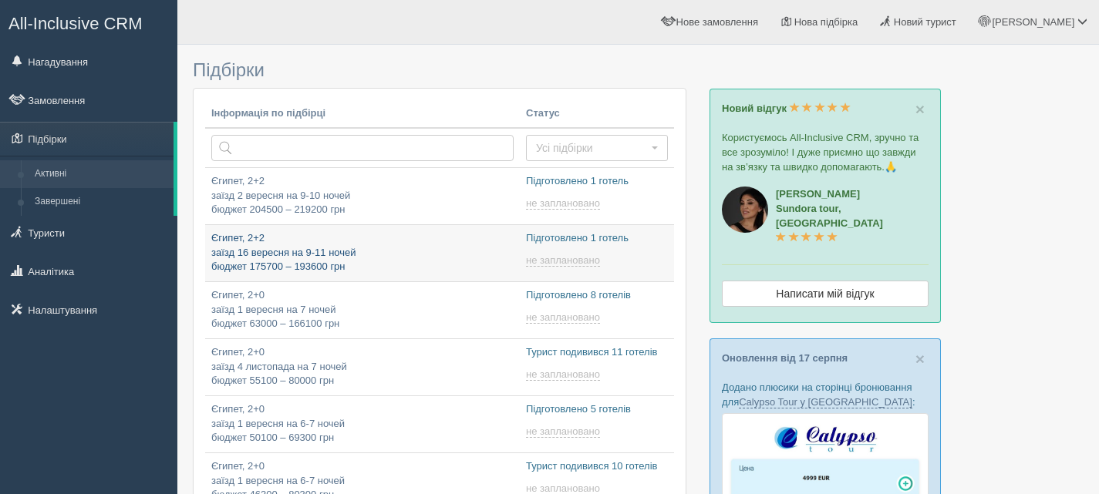
type input "[DATE] 14:05"
type input "[DATE] 10:10"
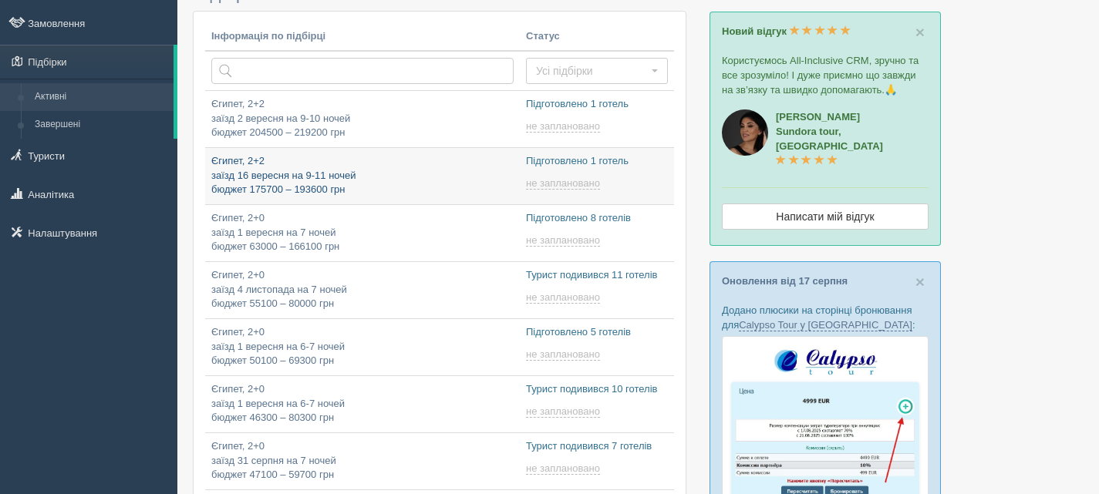
click at [431, 184] on p "Єгипет, 2+2 заїзд 16 вересня на 9-11 ночей бюджет 175700 – 193600 грн" at bounding box center [362, 175] width 302 height 43
